Goal: Information Seeking & Learning: Understand process/instructions

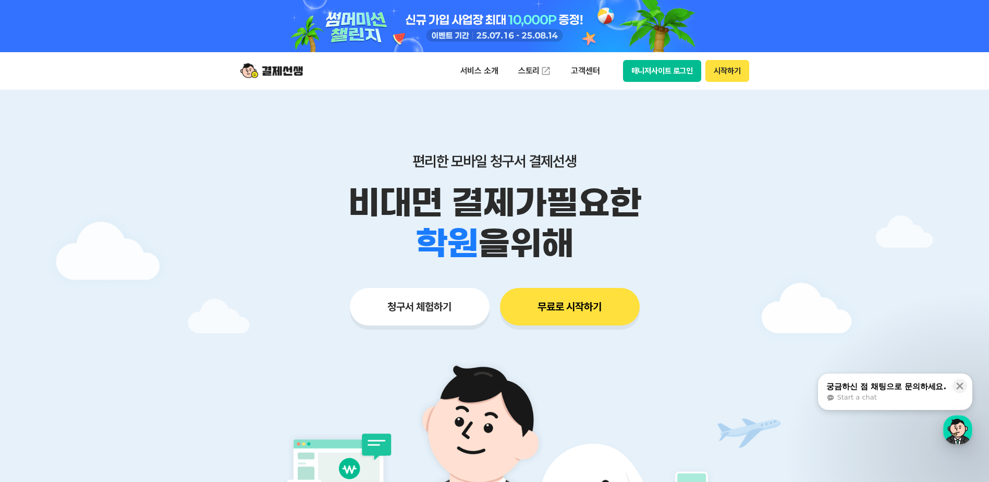
drag, startPoint x: 680, startPoint y: 224, endPoint x: 690, endPoint y: 227, distance: 10.4
click at [690, 227] on div "비대면 결제가 필요한 학원 공부방 호텔 쇼핑몰 병원 배달 보험사 항공사 골프장 을 위해" at bounding box center [495, 222] width 534 height 81
drag, startPoint x: 690, startPoint y: 227, endPoint x: 353, endPoint y: 228, distance: 336.2
click at [354, 228] on div "학원 공부방 호텔 쇼핑몰 병원 배달 보험사 항공사 골프장 을 위해" at bounding box center [495, 243] width 534 height 41
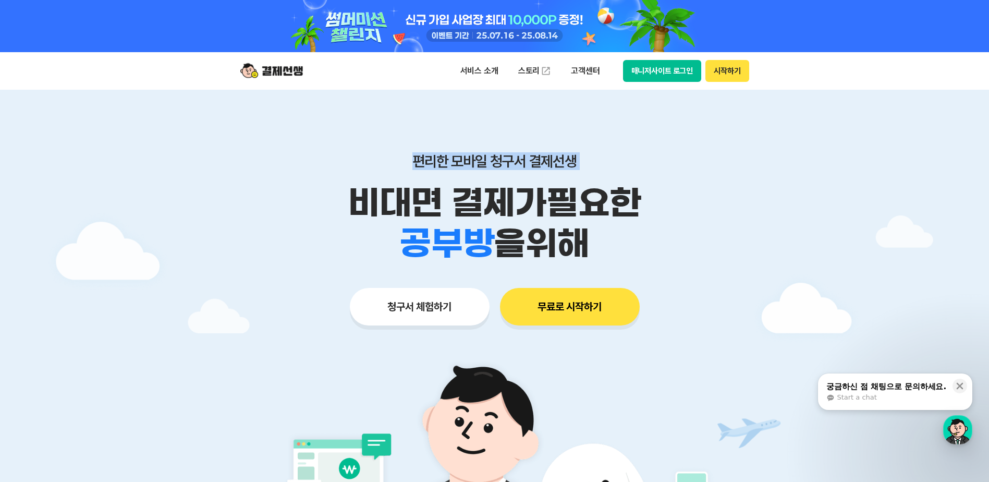
click at [887, 255] on main "편리한 모바일 청구서 결제선생 비대면 결제가 필요한 학원 공부방 호텔 쇼핑몰 병원 배달 보험사 항공사 골프장 을 위해 청구서 체험하기 무료로 …" at bounding box center [494, 365] width 989 height 550
drag, startPoint x: 888, startPoint y: 255, endPoint x: 586, endPoint y: 220, distance: 303.8
click at [586, 220] on p "비대면 결제가 필요한" at bounding box center [495, 202] width 534 height 41
click at [449, 315] on button "청구서 체험하기" at bounding box center [420, 307] width 140 height 38
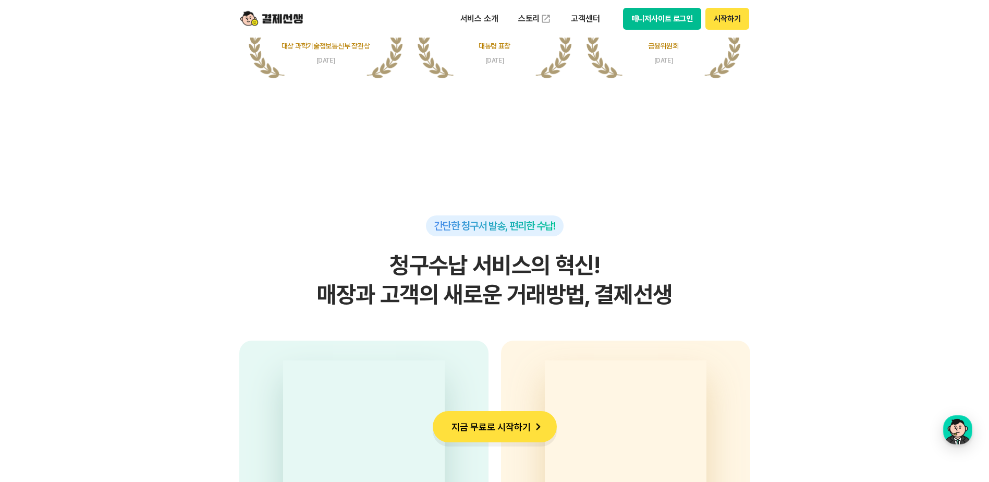
scroll to position [2450, 0]
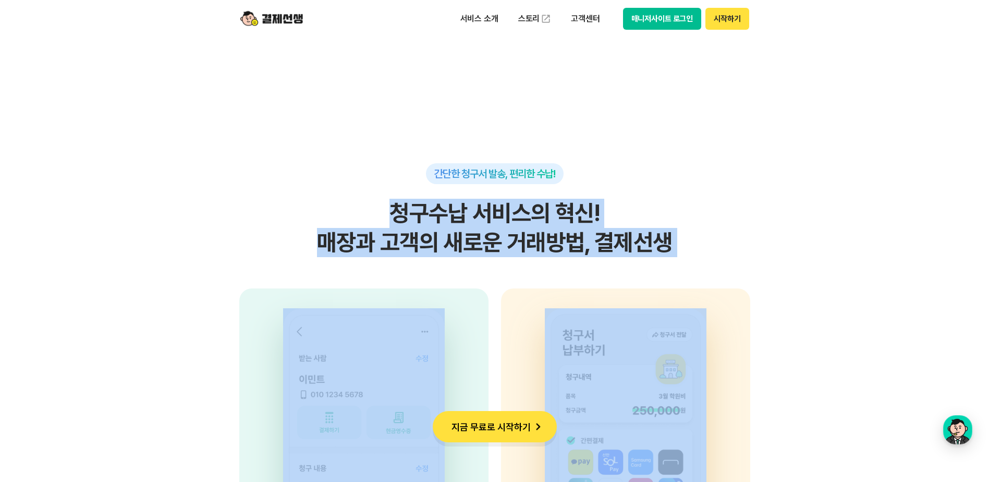
drag, startPoint x: 546, startPoint y: 256, endPoint x: 673, endPoint y: 281, distance: 129.7
click at [673, 281] on div "간단한 청구서 발송, 편리한 수납! 청구수납 서비스의 혁신! 매장과 고객의 새로운 거래방법, 결제선생 사업자 고객의 휴대전화번호, 금액, 사유…" at bounding box center [494, 423] width 511 height 520
drag, startPoint x: 673, startPoint y: 281, endPoint x: 472, endPoint y: 237, distance: 206.1
click at [470, 237] on h2 "청구수납 서비스의 혁신! 매장과 고객의 새로운 거래방법, 결제선생" at bounding box center [494, 228] width 511 height 58
click at [472, 237] on h2 "청구수납 서비스의 혁신! 매장과 고객의 새로운 거래방법, 결제선생" at bounding box center [494, 228] width 511 height 58
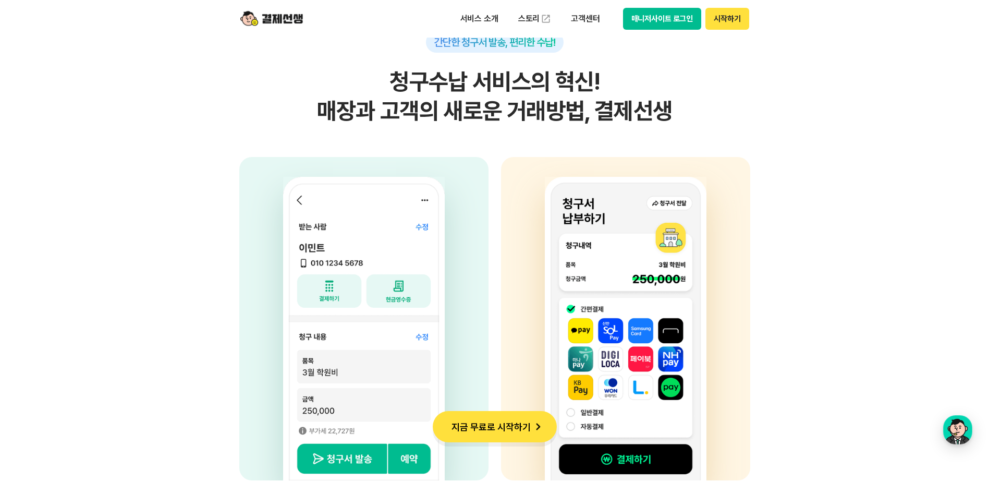
scroll to position [2815, 0]
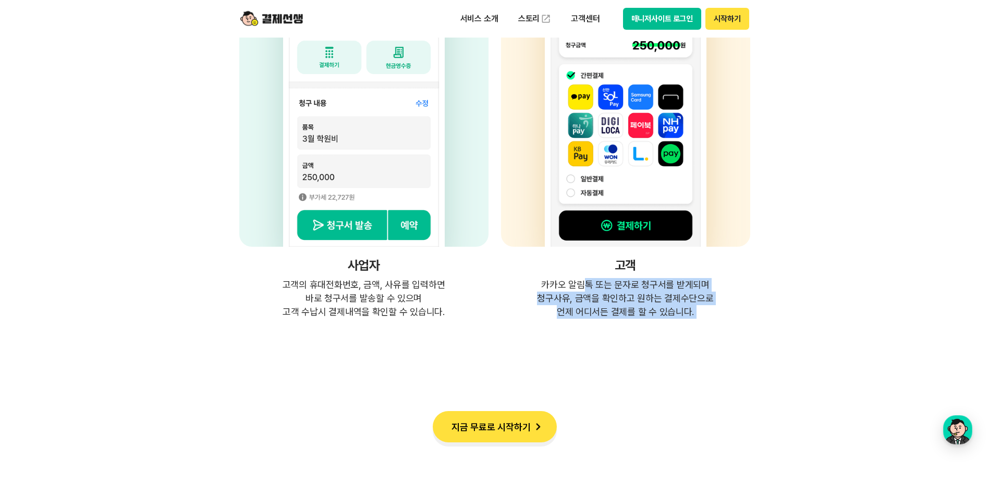
drag, startPoint x: 582, startPoint y: 287, endPoint x: 781, endPoint y: 323, distance: 202.4
drag, startPoint x: 781, startPoint y: 323, endPoint x: 618, endPoint y: 315, distance: 163.9
click at [637, 316] on p "카카오 알림톡 또는 문자로 청구서를 받게되며 청구사유, 금액을 확인하고 원하는 결제수단으로 언제 어디서든 결제를 할 수 있습니다." at bounding box center [625, 298] width 249 height 41
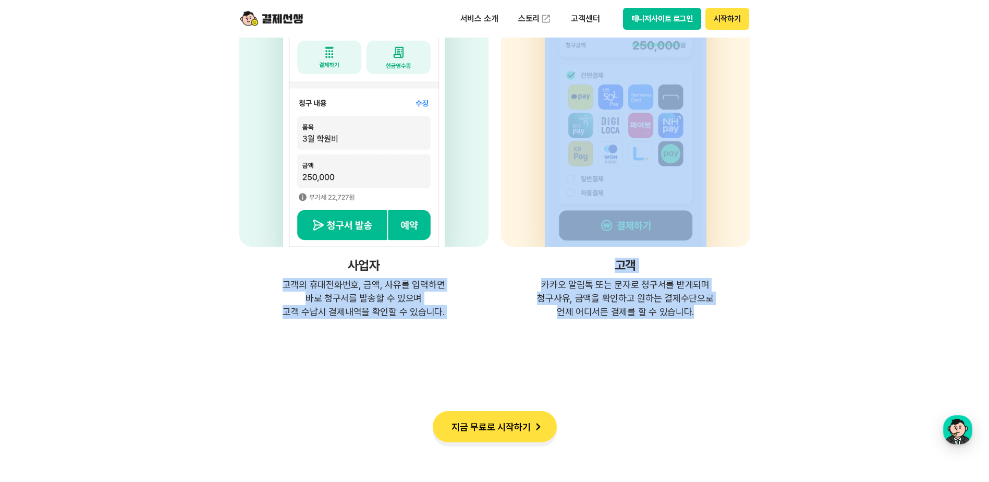
drag, startPoint x: 452, startPoint y: 325, endPoint x: 342, endPoint y: 320, distance: 110.1
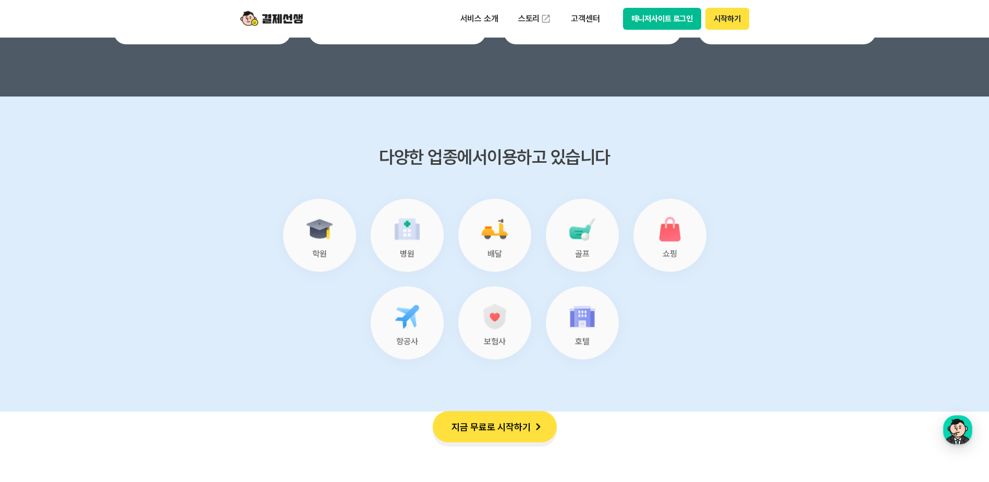
scroll to position [4379, 0]
